Goal: Find specific page/section: Find specific page/section

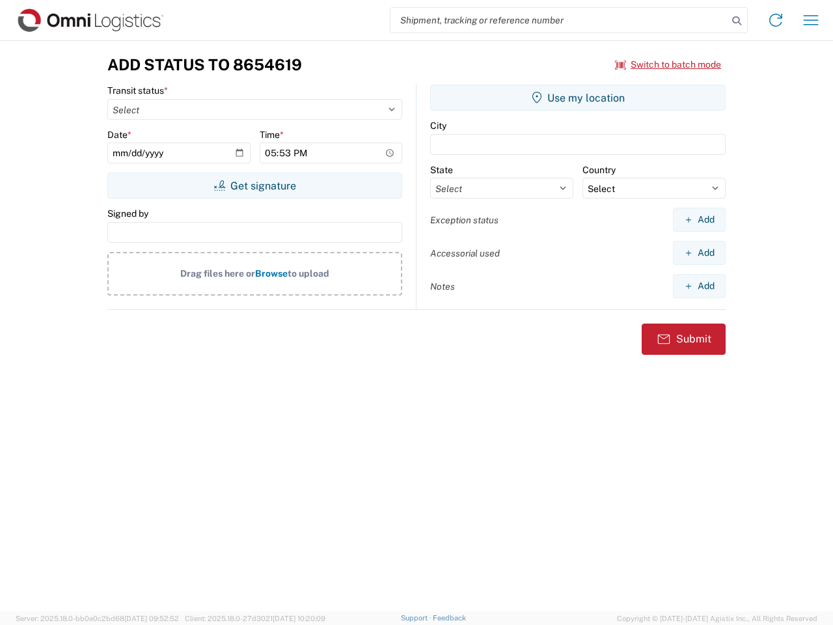
click at [559, 20] on input "search" at bounding box center [559, 20] width 337 height 25
click at [737, 21] on icon at bounding box center [737, 21] width 18 height 18
click at [776, 20] on icon at bounding box center [776, 20] width 21 height 21
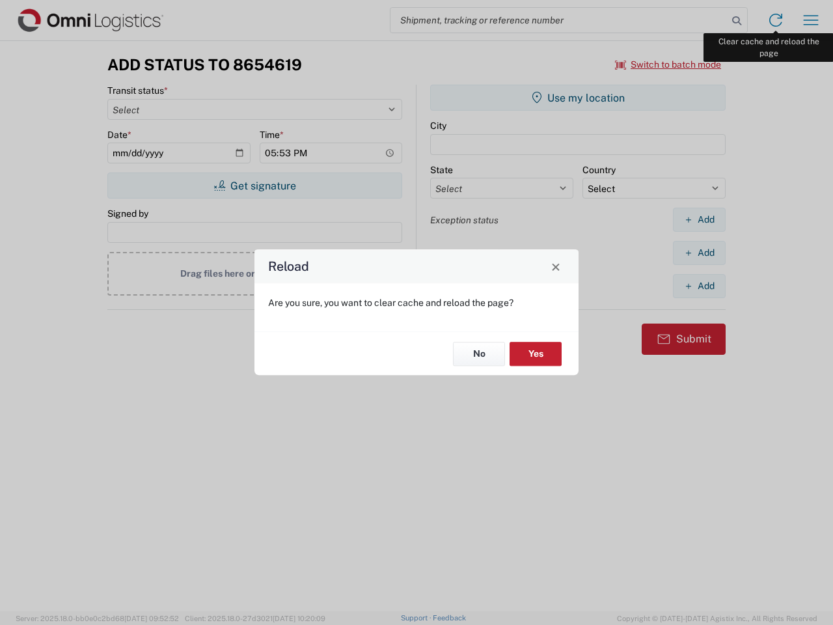
click at [811, 20] on div "Reload Are you sure, you want to clear cache and reload the page? No Yes" at bounding box center [416, 312] width 833 height 625
click at [669, 64] on div "Reload Are you sure, you want to clear cache and reload the page? No Yes" at bounding box center [416, 312] width 833 height 625
click at [255, 186] on div "Reload Are you sure, you want to clear cache and reload the page? No Yes" at bounding box center [416, 312] width 833 height 625
click at [578, 98] on div "Reload Are you sure, you want to clear cache and reload the page? No Yes" at bounding box center [416, 312] width 833 height 625
click at [699, 219] on div "Reload Are you sure, you want to clear cache and reload the page? No Yes" at bounding box center [416, 312] width 833 height 625
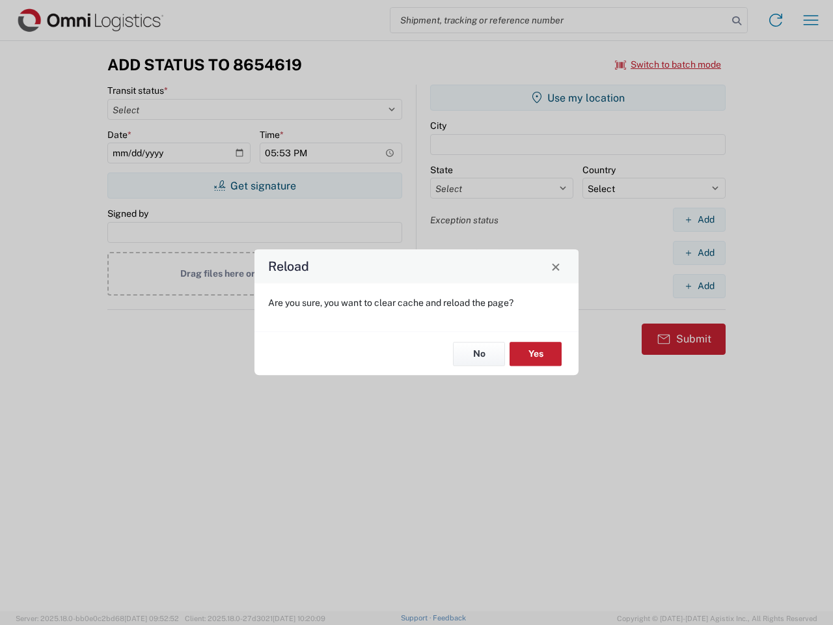
click at [699, 253] on div "Reload Are you sure, you want to clear cache and reload the page? No Yes" at bounding box center [416, 312] width 833 height 625
click at [699, 286] on div "Reload Are you sure, you want to clear cache and reload the page? No Yes" at bounding box center [416, 312] width 833 height 625
